Goal: Task Accomplishment & Management: Use online tool/utility

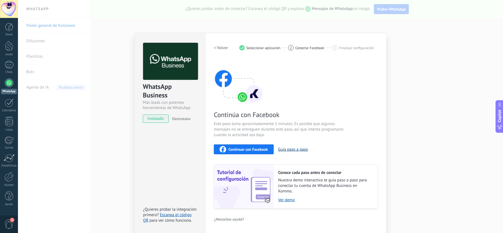
click at [289, 148] on button "Guía paso a paso" at bounding box center [293, 149] width 30 height 5
click at [249, 150] on span "Continuar con Facebook" at bounding box center [247, 149] width 39 height 4
click at [340, 81] on div "Continúa con Facebook Este paso toma aproximadamente 5 minutos. Es posible que …" at bounding box center [296, 133] width 164 height 149
click at [344, 113] on span "Continúa con Facebook" at bounding box center [279, 114] width 131 height 9
click at [256, 149] on span "Continuar con Facebook" at bounding box center [247, 149] width 39 height 4
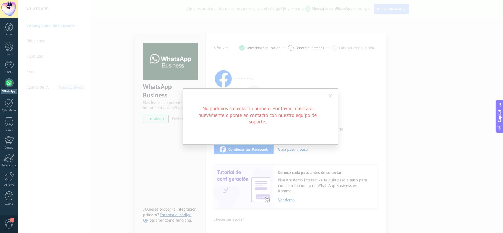
click at [328, 95] on span at bounding box center [330, 96] width 4 height 4
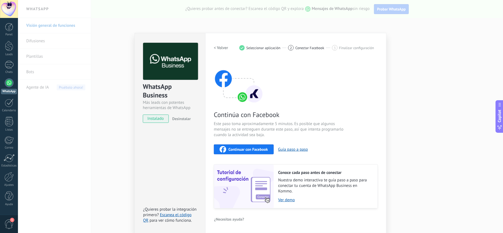
click at [415, 197] on div "WhatsApp Business Más leads con potentes herramientas de WhatsApp instalado Des…" at bounding box center [260, 116] width 485 height 233
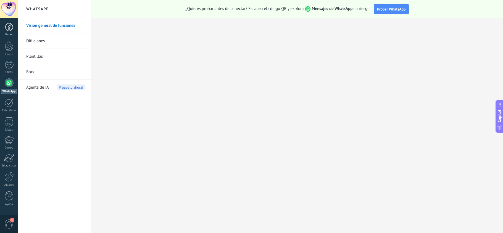
click at [7, 29] on div at bounding box center [9, 27] width 8 height 8
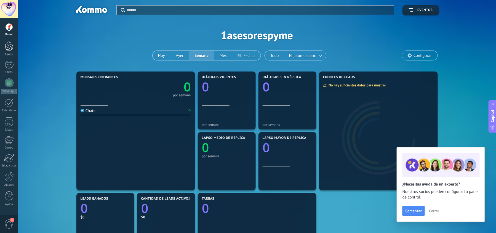
click at [9, 51] on link "Leads" at bounding box center [9, 48] width 18 height 15
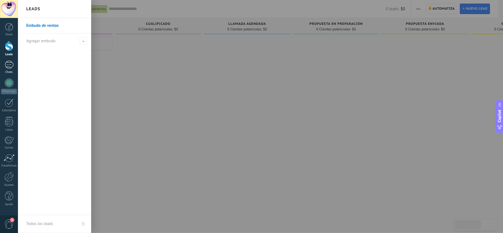
click at [7, 71] on div "Chats" at bounding box center [9, 72] width 16 height 4
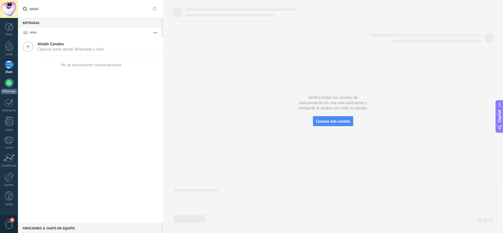
click at [7, 84] on div at bounding box center [9, 82] width 9 height 9
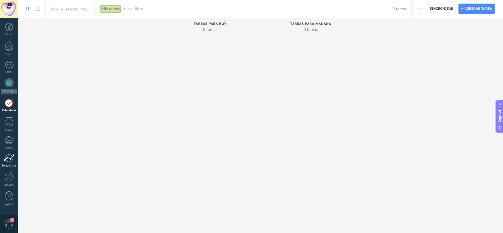
click at [11, 160] on div at bounding box center [9, 158] width 11 height 8
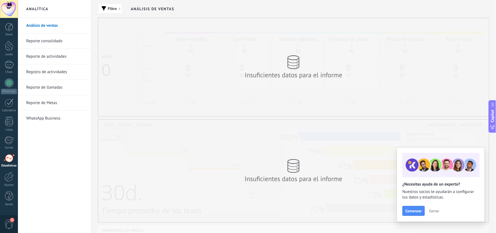
click at [8, 220] on span "1" at bounding box center [8, 224] width 9 height 10
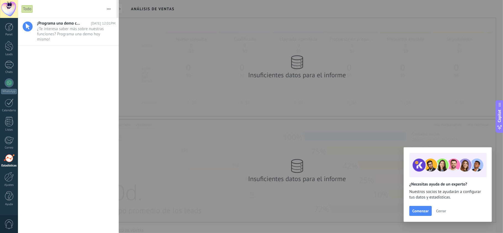
click at [161, 72] on div at bounding box center [251, 116] width 503 height 233
